Goal: Task Accomplishment & Management: Manage account settings

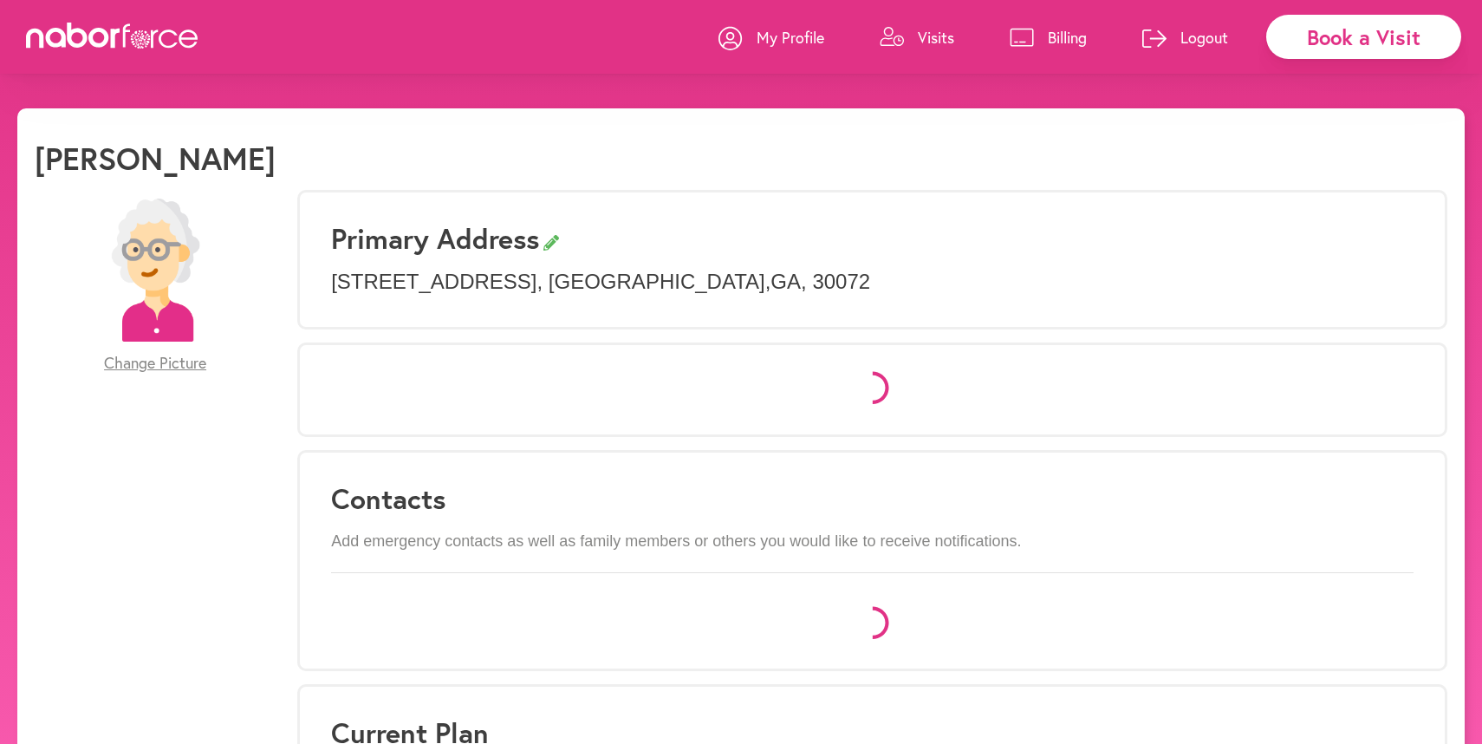
select select "*"
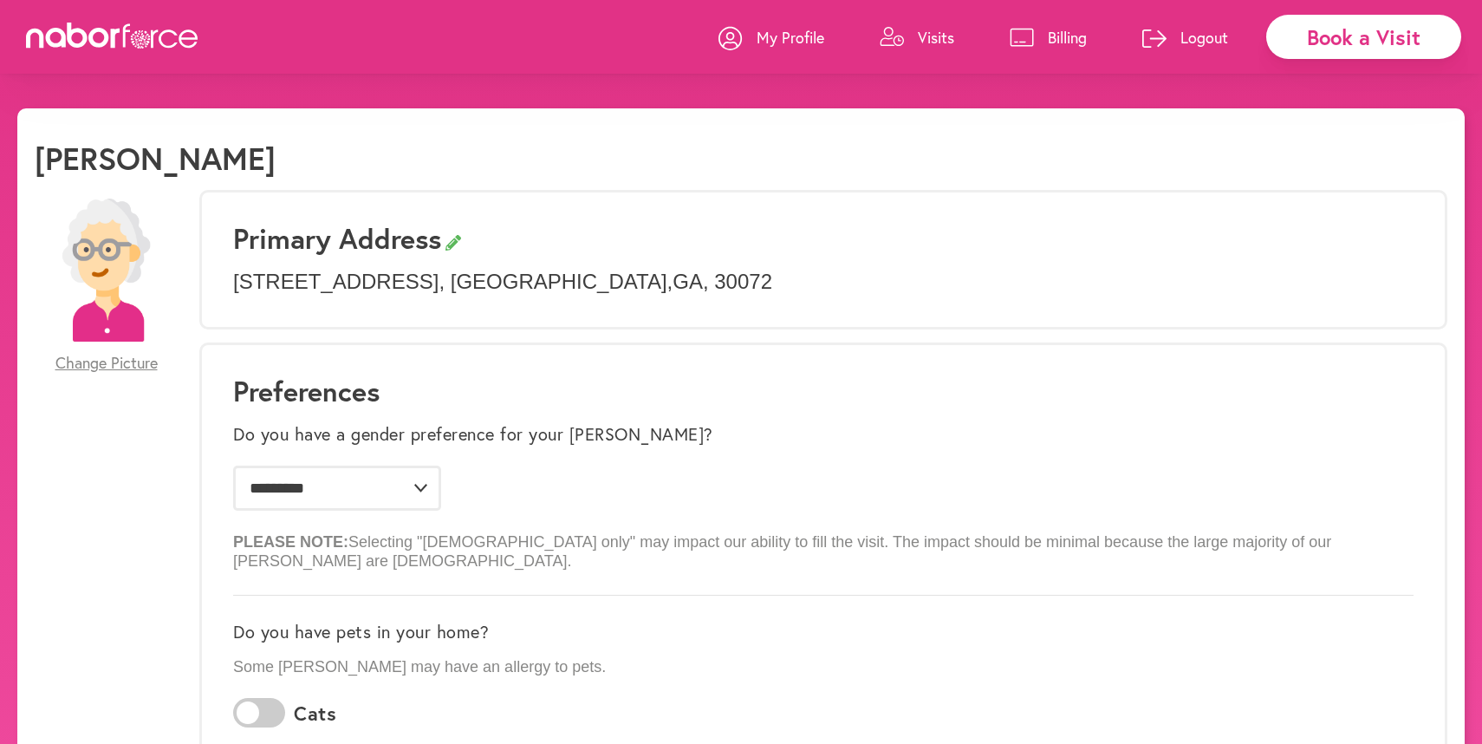
click at [928, 36] on p "Visits" at bounding box center [936, 37] width 36 height 21
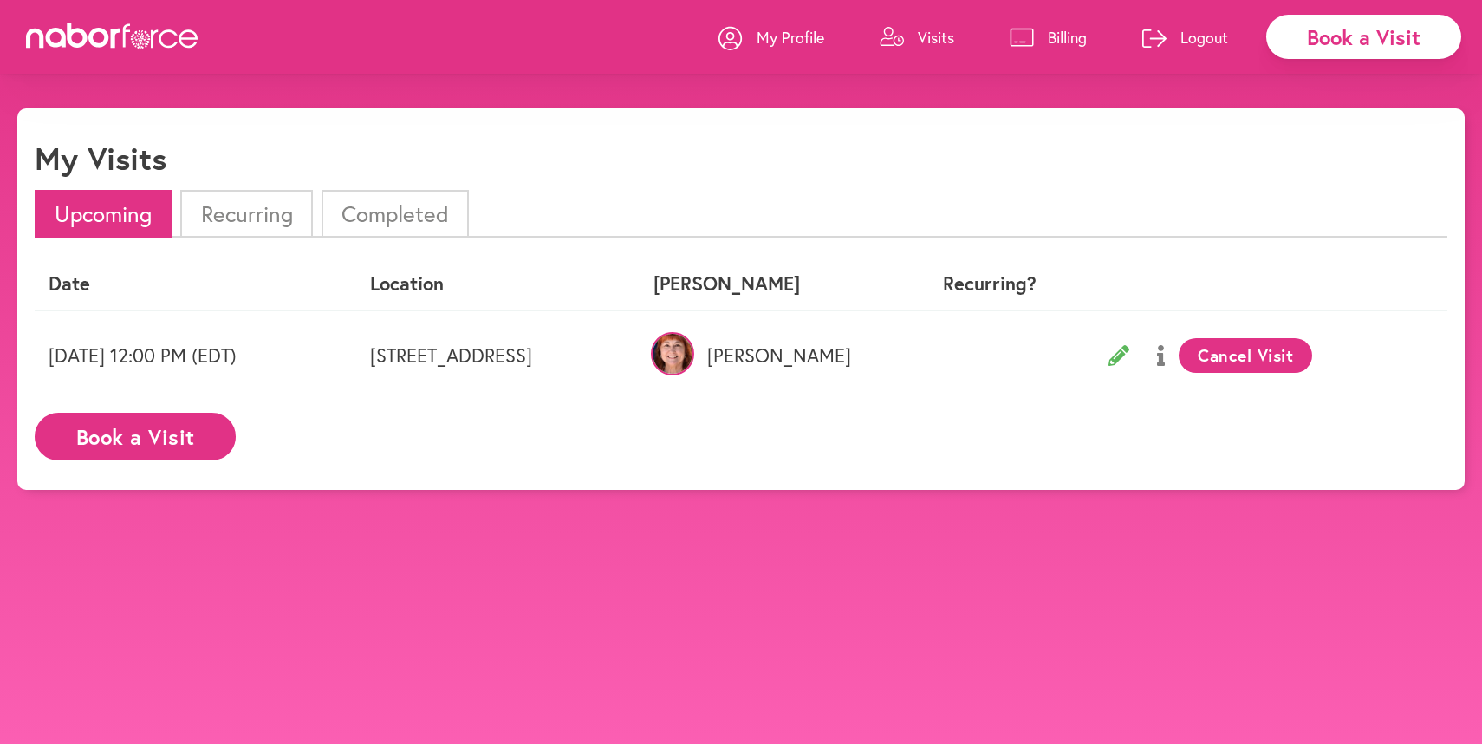
click at [1129, 351] on icon at bounding box center [1119, 355] width 21 height 21
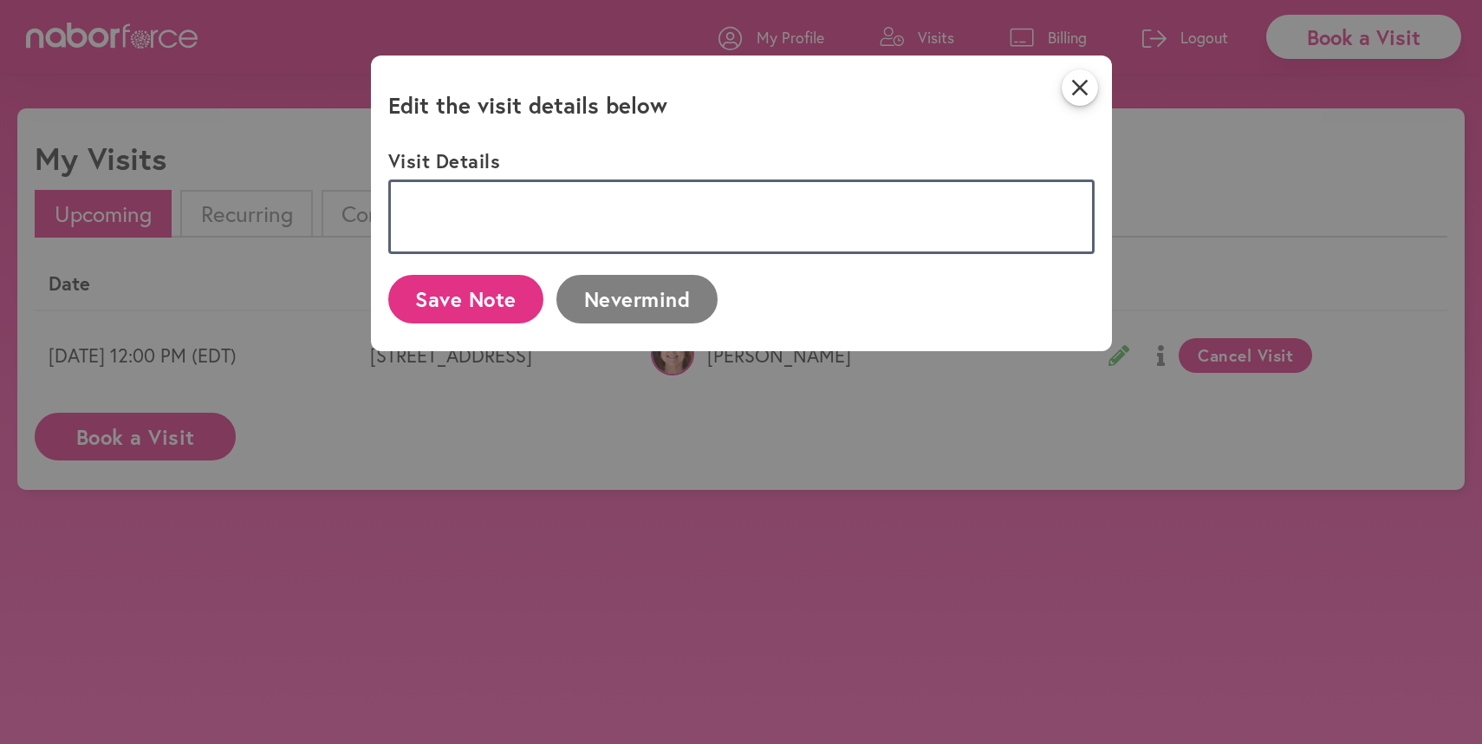
click at [490, 222] on textarea at bounding box center [741, 216] width 706 height 75
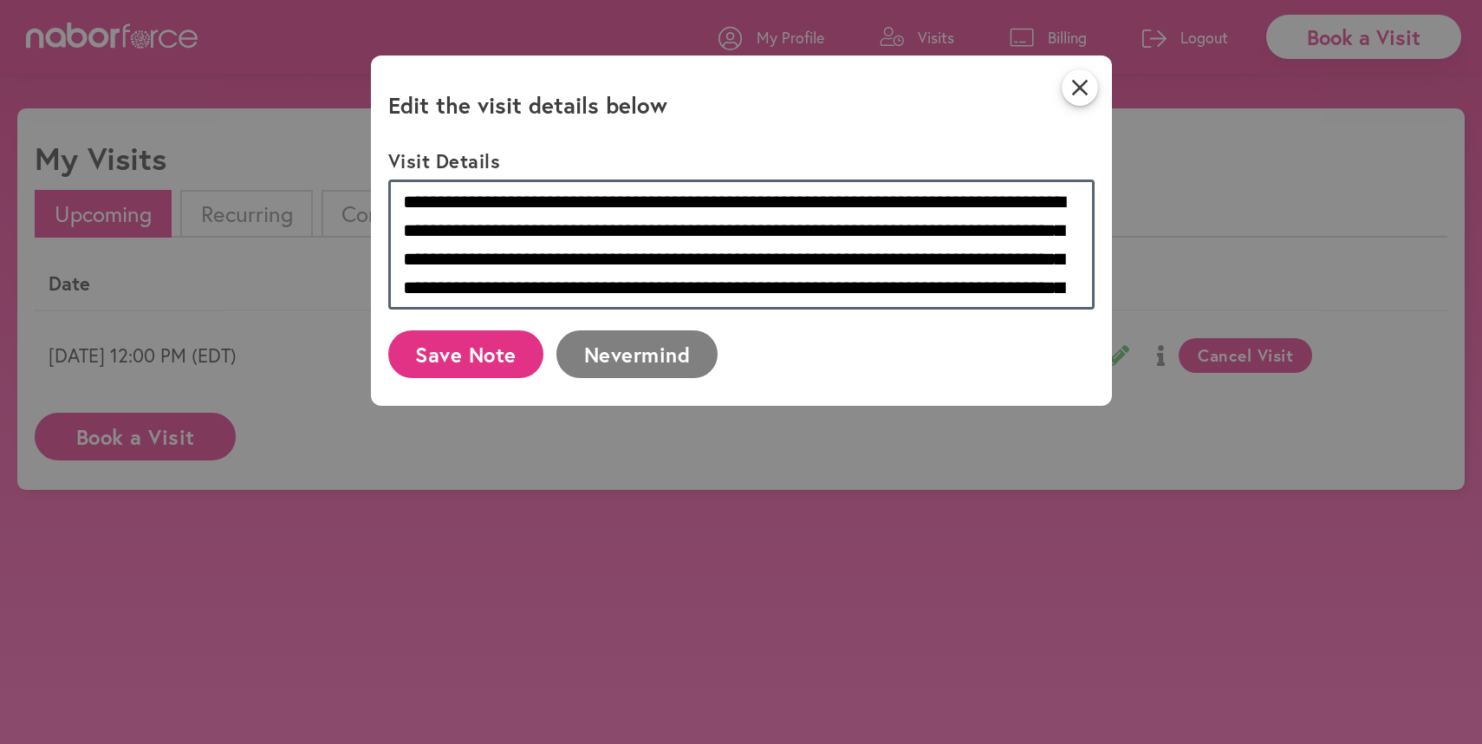
type textarea "**********"
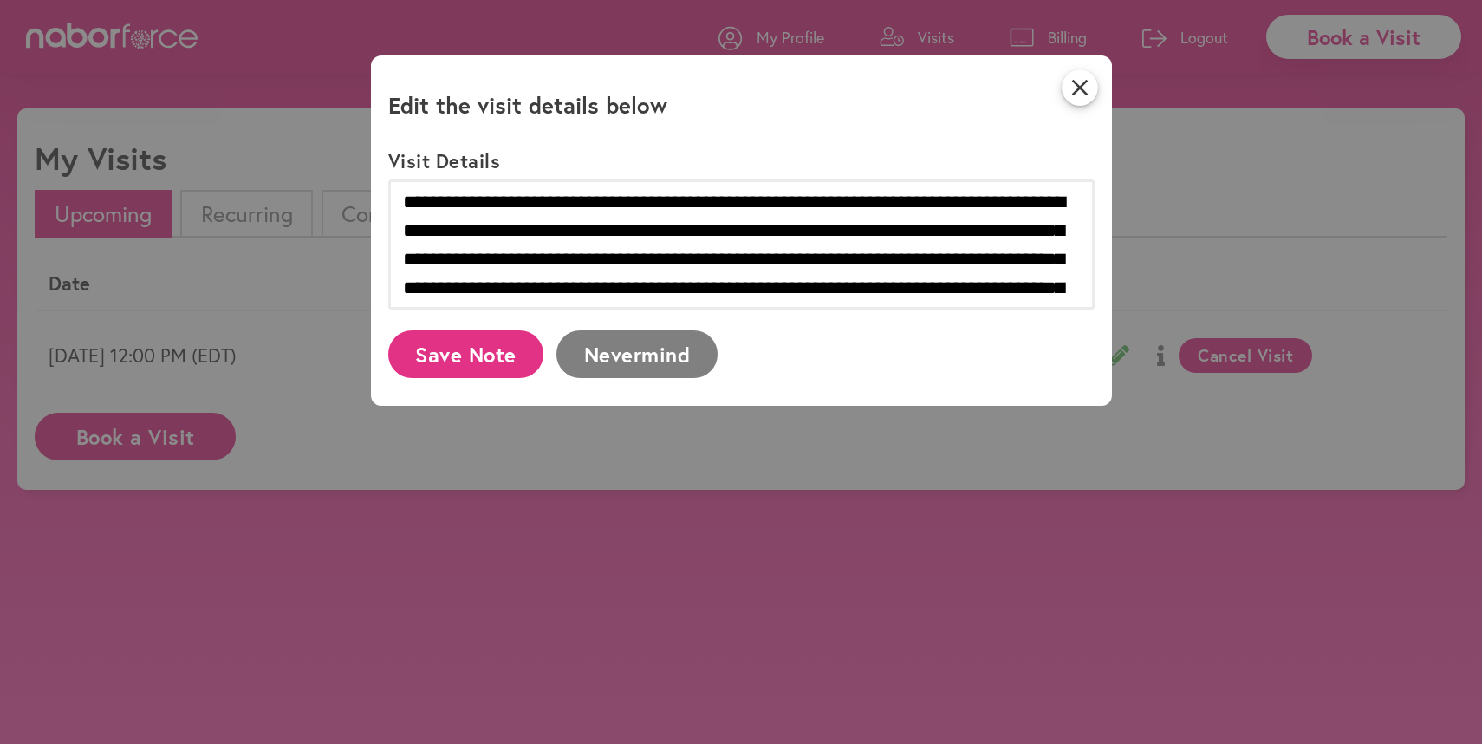
click at [466, 348] on button "Save Note" at bounding box center [466, 354] width 156 height 48
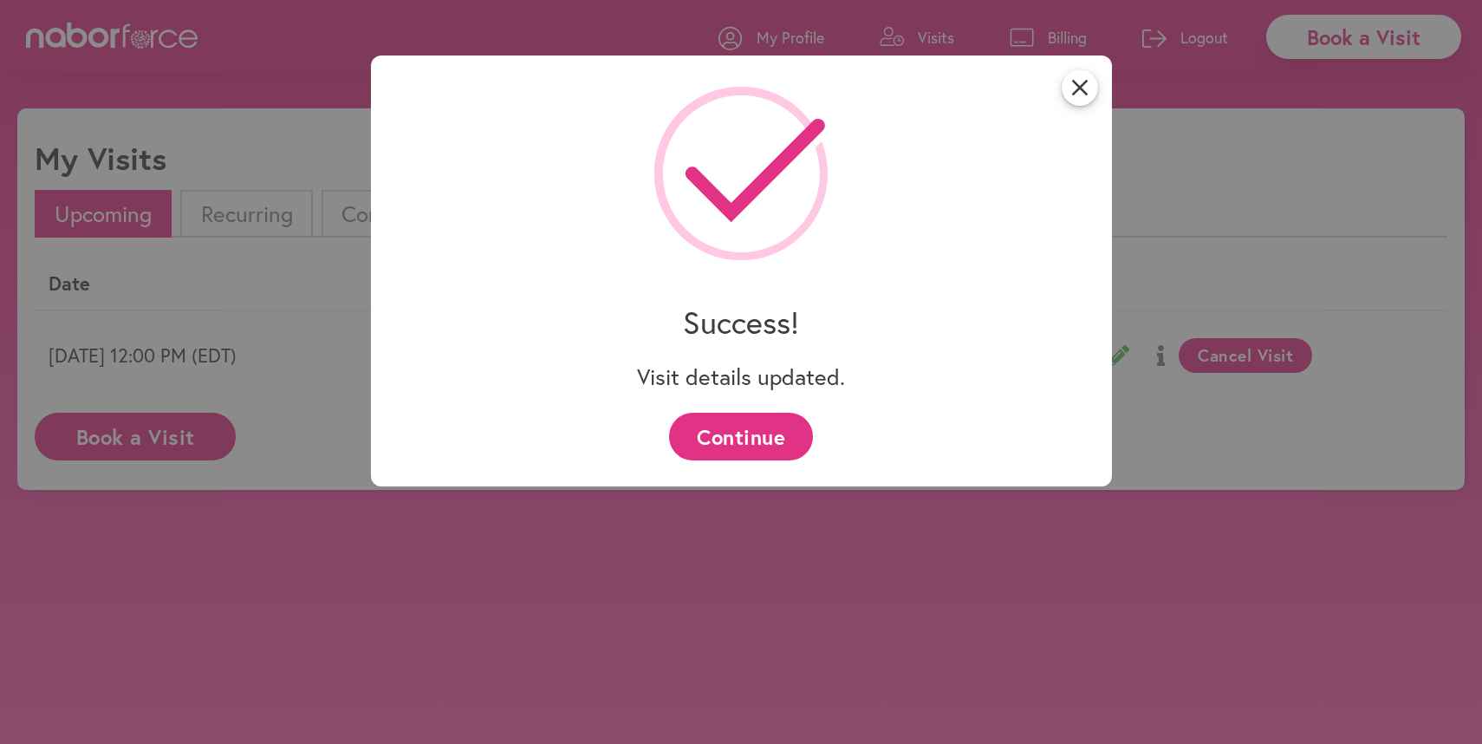
click at [747, 429] on button "Continue" at bounding box center [740, 437] width 143 height 48
